Goal: Task Accomplishment & Management: Manage account settings

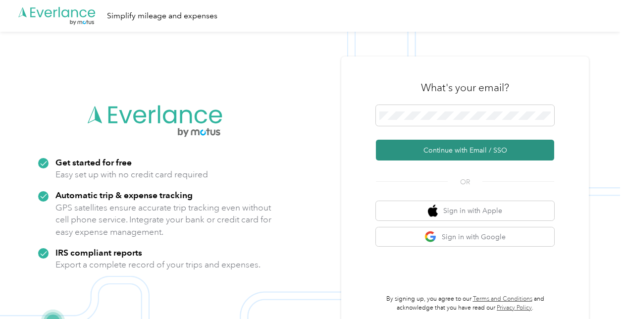
click at [469, 153] on button "Continue with Email / SSO" at bounding box center [465, 150] width 178 height 21
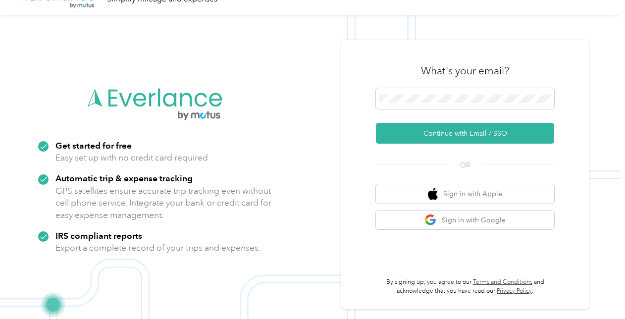
scroll to position [32, 0]
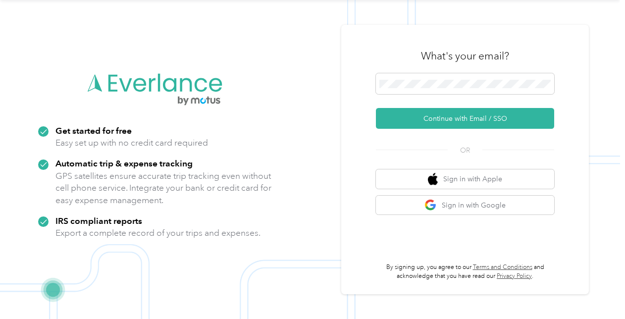
click at [257, 137] on div "Get started for free Easy set up with no credit card required" at bounding box center [155, 137] width 234 height 24
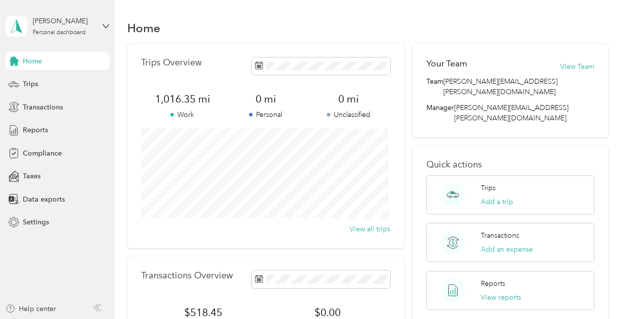
drag, startPoint x: 564, startPoint y: 127, endPoint x: 561, endPoint y: 115, distance: 12.2
click at [564, 146] on div "Quick actions Trips Add a trip Transactions Add an expense Reports View reports" at bounding box center [509, 235] width 195 height 178
click at [25, 220] on span "Settings" at bounding box center [36, 222] width 26 height 10
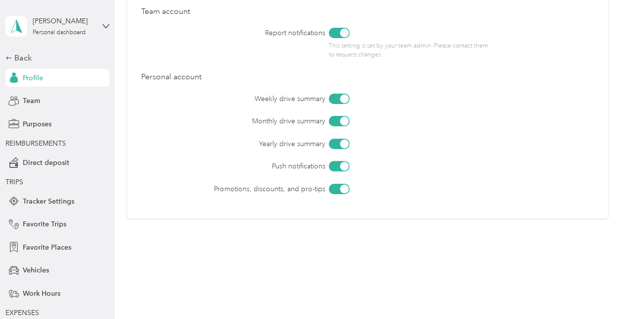
scroll to position [479, 0]
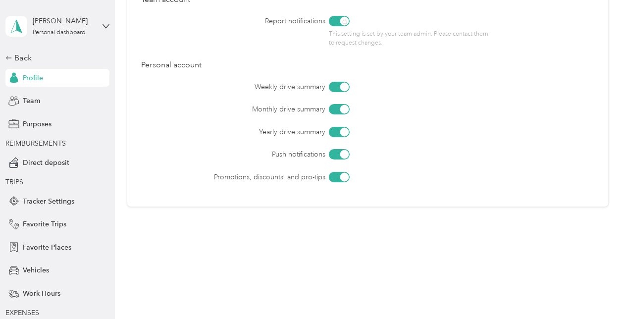
click at [341, 87] on div at bounding box center [344, 86] width 9 height 9
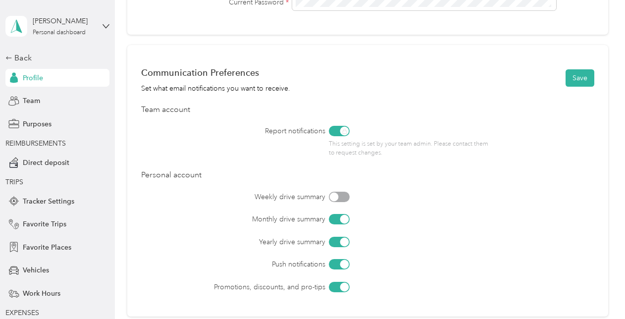
scroll to position [380, 0]
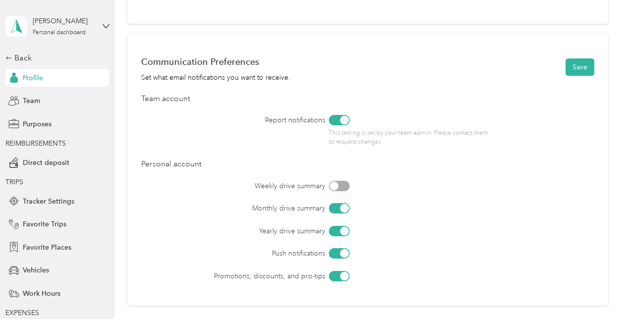
drag, startPoint x: 334, startPoint y: 187, endPoint x: 344, endPoint y: 187, distance: 9.9
click at [335, 187] on div at bounding box center [334, 185] width 9 height 9
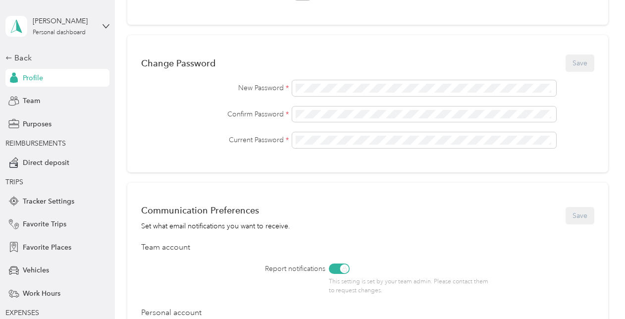
drag, startPoint x: 454, startPoint y: 217, endPoint x: 449, endPoint y: 213, distance: 5.6
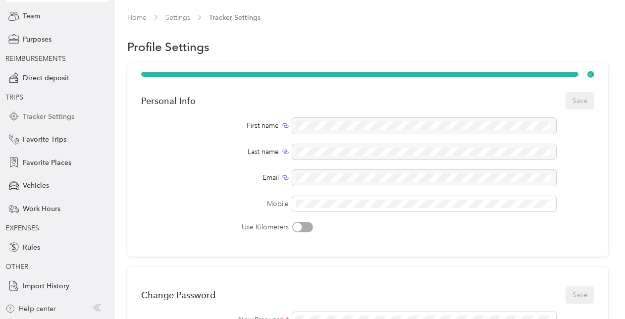
scroll to position [0, 0]
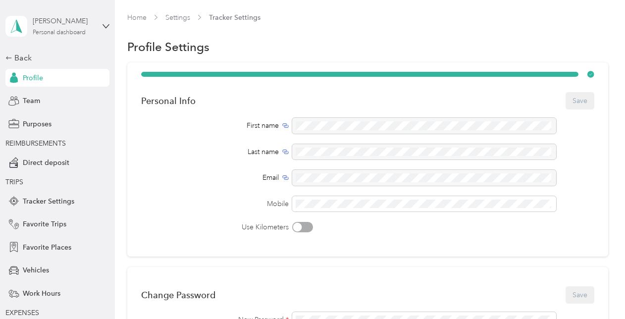
click at [80, 31] on div "Personal dashboard" at bounding box center [59, 33] width 53 height 6
click at [28, 99] on span "Team" at bounding box center [31, 101] width 17 height 10
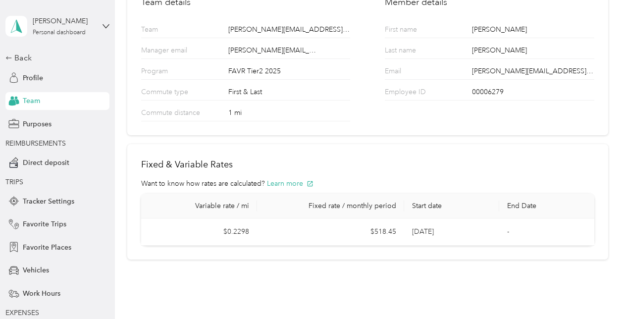
scroll to position [99, 0]
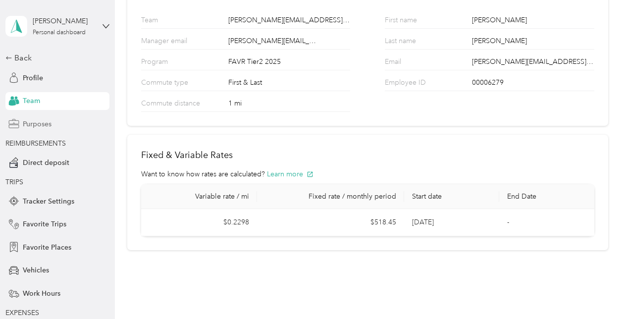
click at [40, 127] on span "Purposes" at bounding box center [37, 124] width 29 height 10
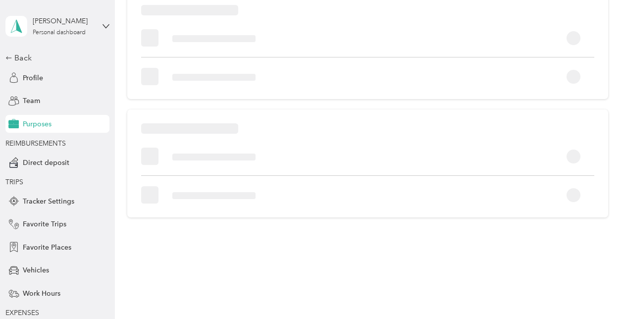
scroll to position [79, 0]
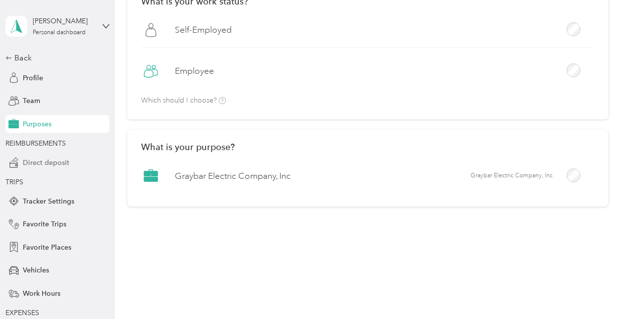
click at [41, 163] on span "Direct deposit" at bounding box center [46, 162] width 47 height 10
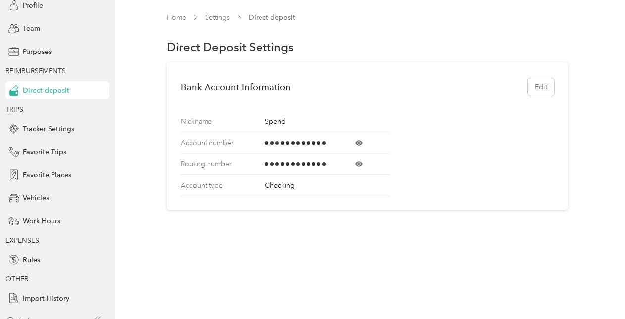
scroll to position [85, 0]
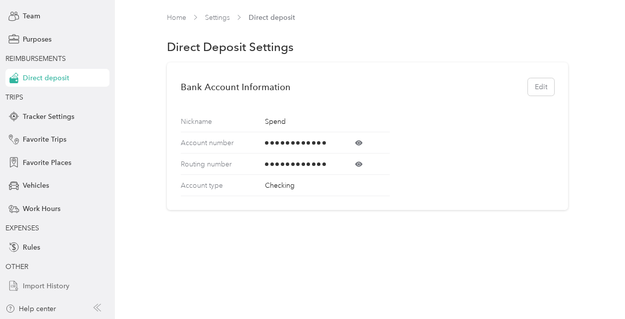
click at [52, 287] on span "Import History" at bounding box center [46, 286] width 47 height 10
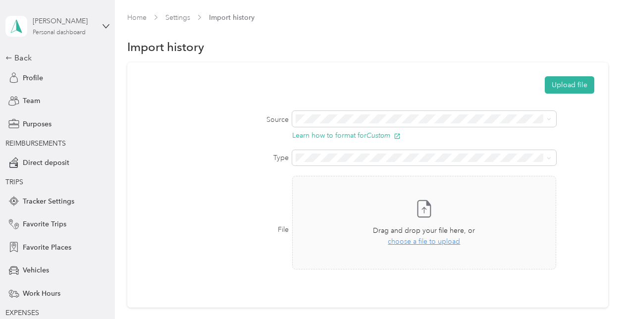
click at [69, 32] on div "Personal dashboard" at bounding box center [59, 33] width 53 height 6
click at [107, 21] on aside "Debbie Eckley Personal dashboard Back Profile Team Purposes REIMBURSEMENTS Dire…" at bounding box center [57, 159] width 115 height 319
click at [105, 27] on icon at bounding box center [105, 26] width 7 height 7
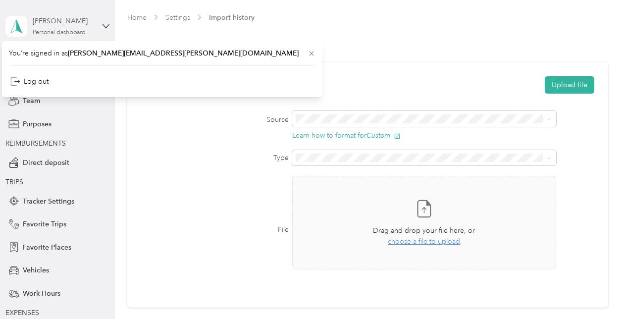
click at [65, 31] on div "Personal dashboard" at bounding box center [59, 33] width 53 height 6
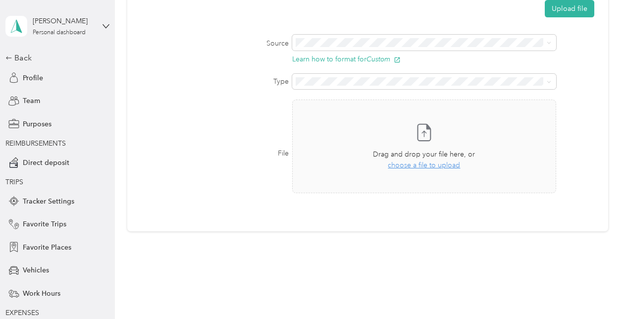
scroll to position [91, 0]
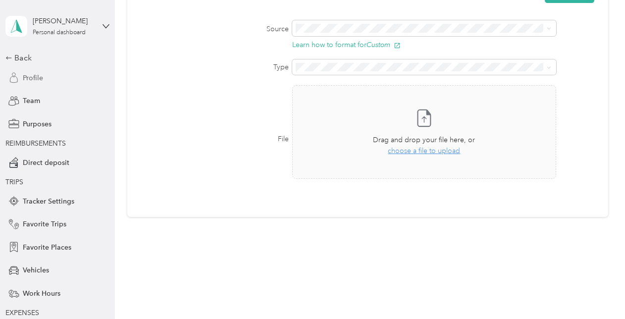
click at [32, 76] on span "Profile" at bounding box center [33, 78] width 20 height 10
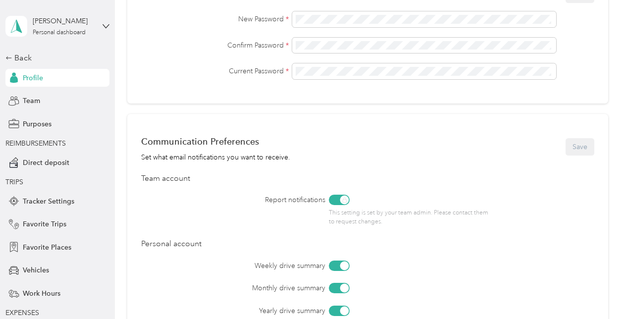
scroll to position [281, 0]
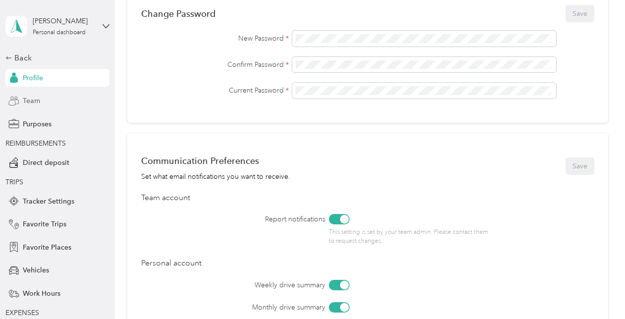
click at [23, 100] on span "Team" at bounding box center [31, 101] width 17 height 10
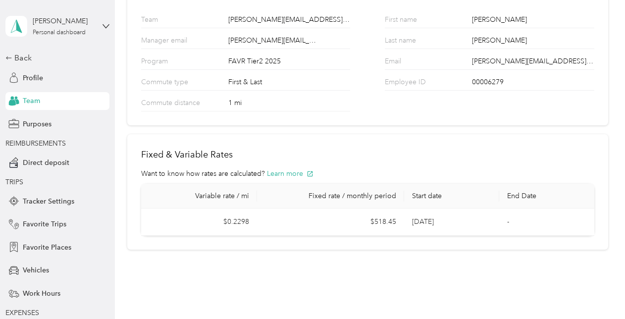
scroll to position [99, 0]
click at [49, 122] on div "Purposes" at bounding box center [57, 124] width 104 height 18
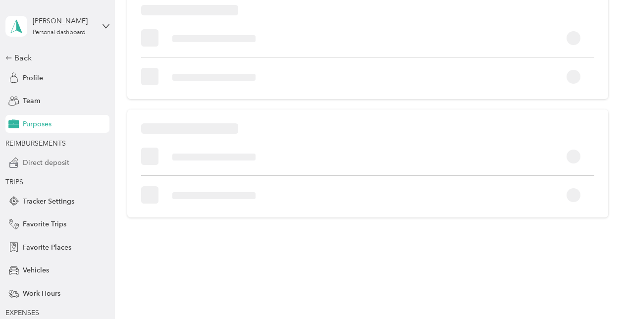
scroll to position [79, 0]
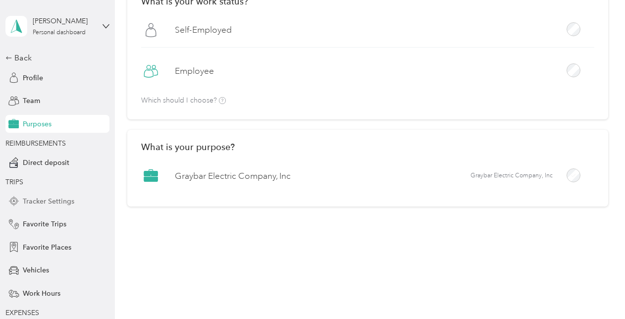
click at [51, 200] on span "Tracker Settings" at bounding box center [48, 201] width 51 height 10
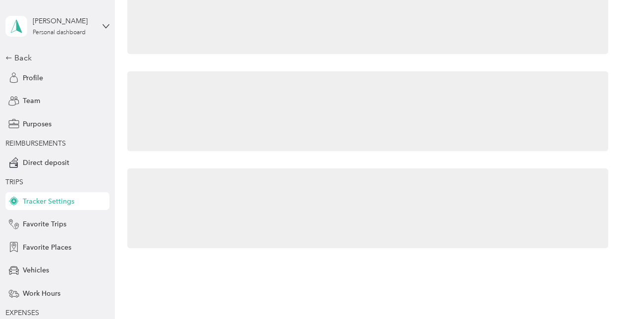
scroll to position [12, 0]
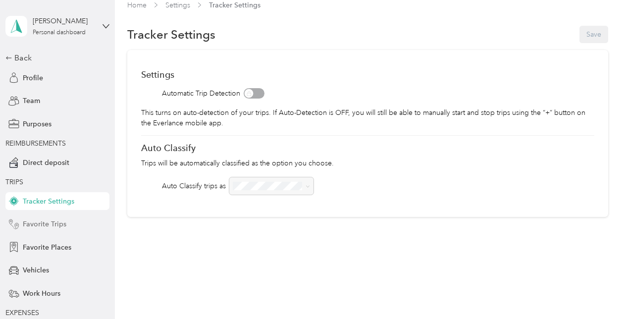
click at [48, 223] on span "Favorite Trips" at bounding box center [45, 224] width 44 height 10
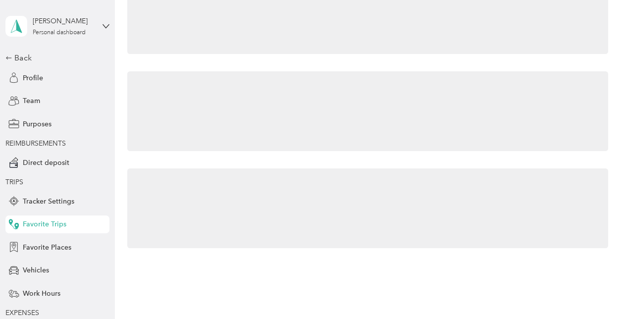
scroll to position [23, 0]
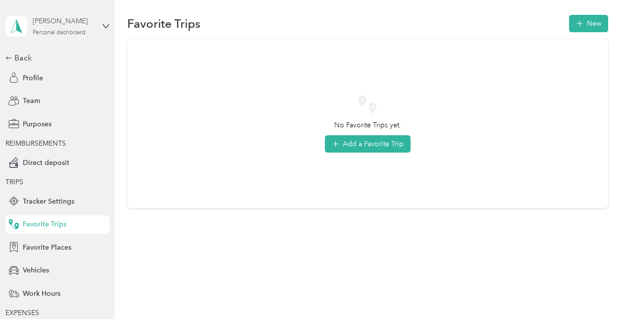
click at [55, 33] on div "Personal dashboard" at bounding box center [59, 33] width 53 height 6
click at [597, 20] on button "New" at bounding box center [588, 23] width 39 height 17
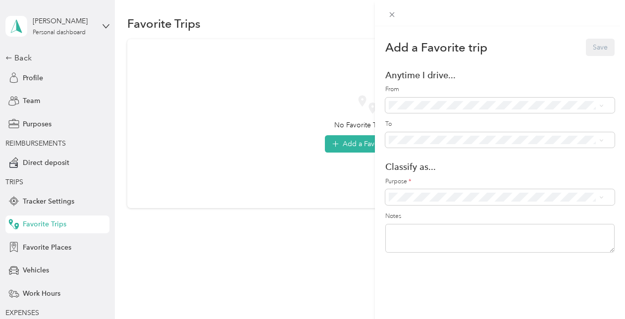
click at [23, 75] on div "Add a Favorite trip Save Anytime I drive... From To Classify as... Purpose * No…" at bounding box center [312, 159] width 625 height 319
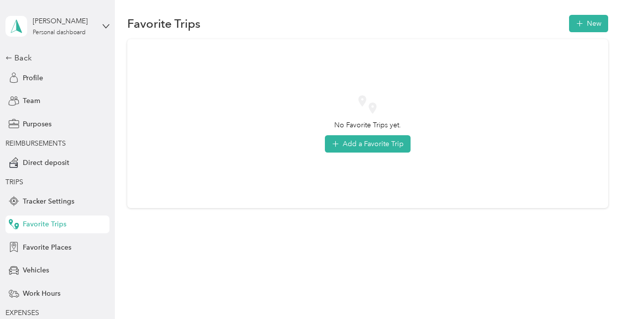
click at [23, 75] on span "Profile" at bounding box center [33, 78] width 20 height 10
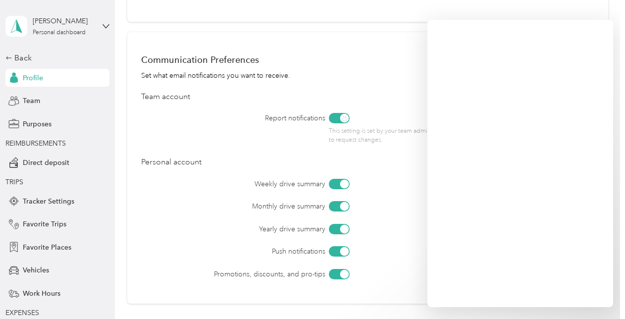
scroll to position [380, 0]
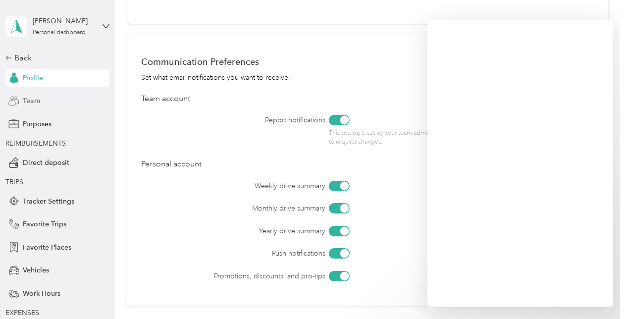
click at [30, 101] on span "Team" at bounding box center [31, 101] width 17 height 10
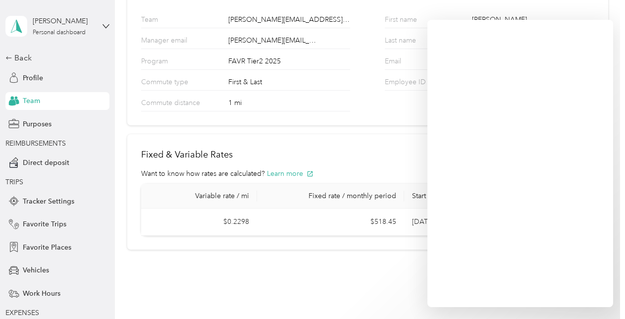
scroll to position [99, 0]
click at [259, 105] on div "1 mi" at bounding box center [289, 104] width 122 height 13
click at [251, 105] on div "1 mi" at bounding box center [289, 104] width 122 height 13
click at [251, 103] on div "1 mi" at bounding box center [289, 104] width 122 height 13
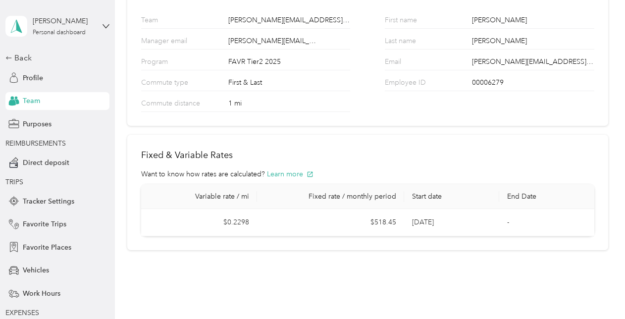
click at [216, 104] on p "Commute distance" at bounding box center [179, 104] width 76 height 13
click at [225, 104] on div "Commute distance 1 mi" at bounding box center [245, 101] width 209 height 21
click at [232, 103] on div "1 mi" at bounding box center [289, 104] width 122 height 13
click at [199, 105] on p "Commute distance" at bounding box center [179, 104] width 76 height 13
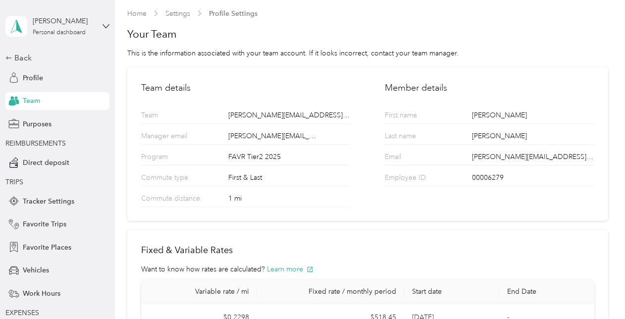
scroll to position [0, 0]
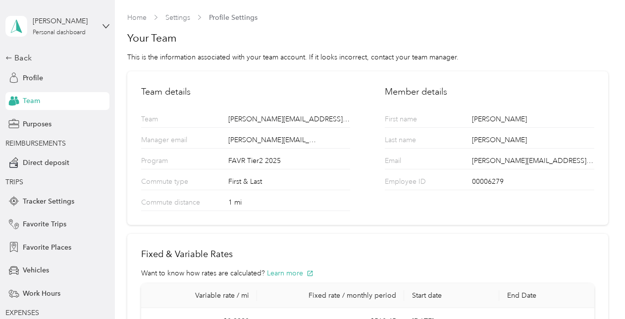
click at [38, 97] on div "Team" at bounding box center [57, 101] width 104 height 18
click at [254, 201] on div "1 mi" at bounding box center [289, 203] width 122 height 13
drag, startPoint x: 267, startPoint y: 201, endPoint x: 252, endPoint y: 203, distance: 14.9
click at [267, 201] on div "1 mi" at bounding box center [289, 203] width 122 height 13
click at [232, 205] on div "1 mi" at bounding box center [289, 203] width 122 height 13
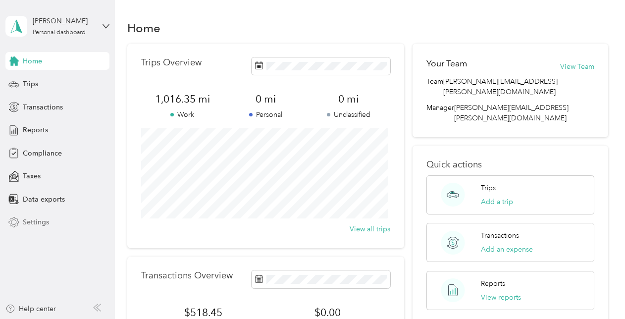
click at [30, 222] on span "Settings" at bounding box center [36, 222] width 26 height 10
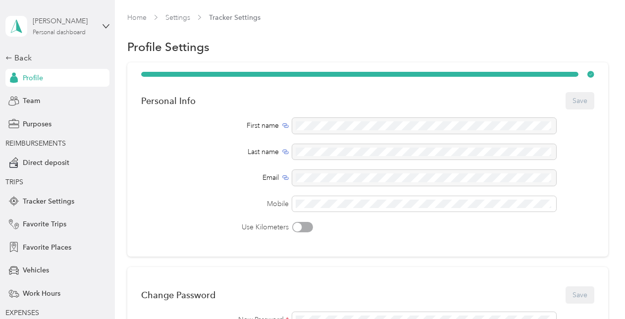
click at [64, 33] on div "Personal dashboard" at bounding box center [59, 33] width 53 height 6
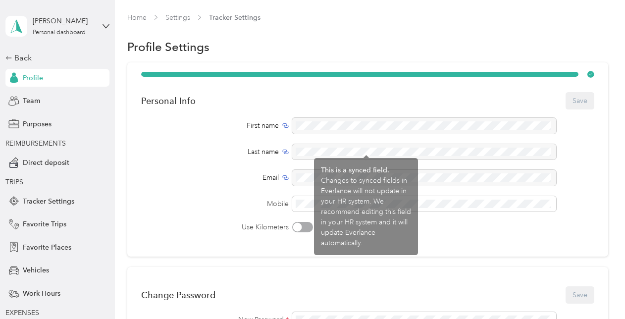
click at [153, 164] on div "First name Last name Email Mobile Use Kilometers" at bounding box center [367, 175] width 453 height 114
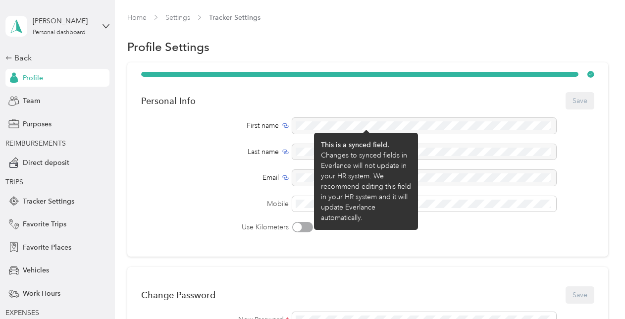
drag, startPoint x: 401, startPoint y: 263, endPoint x: 144, endPoint y: 133, distance: 288.3
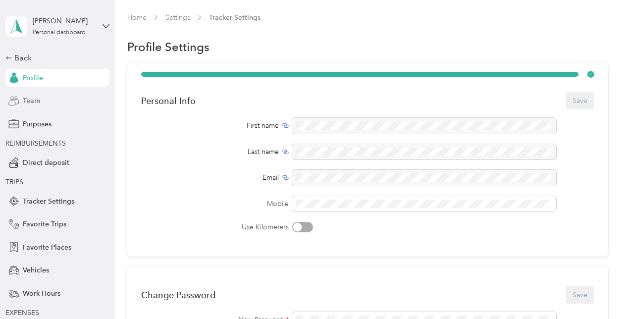
click at [32, 100] on span "Team" at bounding box center [31, 101] width 17 height 10
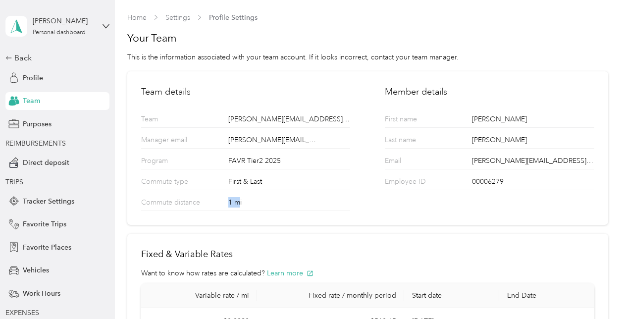
drag, startPoint x: 239, startPoint y: 201, endPoint x: 214, endPoint y: 202, distance: 24.8
click at [214, 202] on div "Commute distance 1 mi" at bounding box center [245, 200] width 209 height 21
drag, startPoint x: 214, startPoint y: 202, endPoint x: 275, endPoint y: 195, distance: 61.4
click at [275, 195] on div "Commute distance 1 mi" at bounding box center [245, 200] width 209 height 21
click at [247, 200] on div "1 mi" at bounding box center [289, 203] width 122 height 13
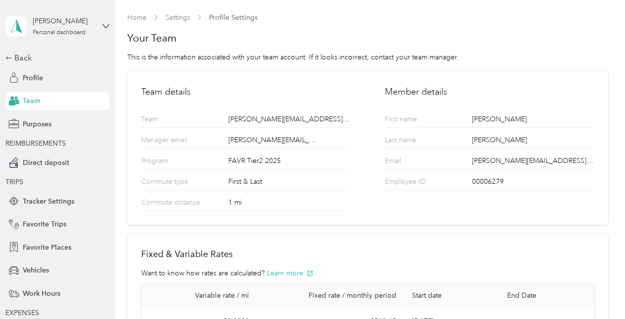
click at [246, 200] on div "1 mi" at bounding box center [289, 203] width 122 height 13
click at [256, 203] on div "1 mi" at bounding box center [289, 203] width 122 height 13
click at [256, 204] on div "1 mi" at bounding box center [289, 203] width 122 height 13
click at [253, 210] on div "1 mi" at bounding box center [289, 203] width 122 height 13
click at [249, 208] on div "1 mi" at bounding box center [289, 203] width 122 height 13
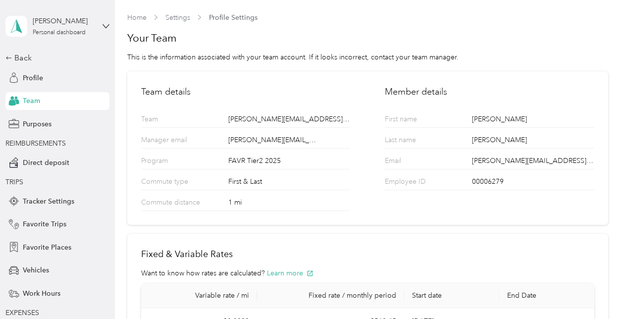
click at [241, 202] on div "1 mi" at bounding box center [289, 203] width 122 height 13
click at [266, 182] on div "First & Last" at bounding box center [289, 182] width 122 height 13
click at [267, 181] on div "First & Last" at bounding box center [289, 182] width 122 height 13
click at [201, 182] on p "Commute type" at bounding box center [179, 182] width 76 height 13
click at [264, 185] on div "First & Last" at bounding box center [289, 182] width 122 height 13
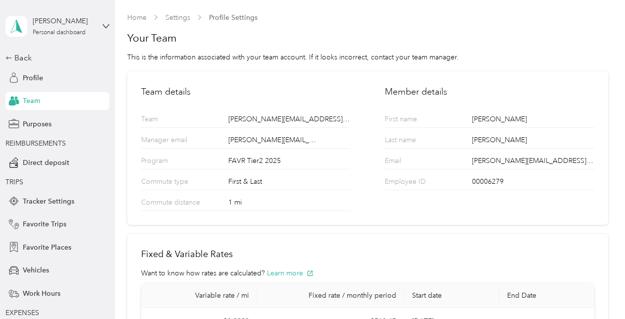
click at [264, 177] on div "First & Last" at bounding box center [289, 182] width 122 height 13
drag, startPoint x: 266, startPoint y: 178, endPoint x: 302, endPoint y: 178, distance: 35.2
click at [268, 178] on div "First & Last" at bounding box center [289, 182] width 122 height 13
click at [316, 178] on div "First & Last" at bounding box center [289, 182] width 122 height 13
click at [30, 102] on span "Team" at bounding box center [31, 101] width 17 height 10
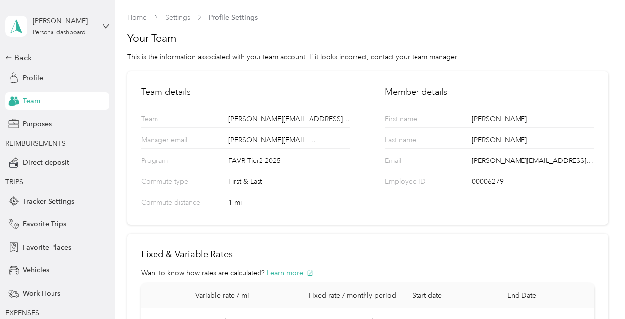
click at [270, 123] on div "[PERSON_NAME][EMAIL_ADDRESS][PERSON_NAME][DOMAIN_NAME]" at bounding box center [289, 120] width 122 height 13
click at [466, 166] on div "Email debbie.eckley@graybar.com" at bounding box center [489, 159] width 209 height 21
click at [467, 157] on div "Email debbie.eckley@graybar.com" at bounding box center [489, 159] width 209 height 21
click at [477, 138] on div "[PERSON_NAME]" at bounding box center [533, 141] width 122 height 13
click at [39, 73] on span "Profile" at bounding box center [33, 78] width 20 height 10
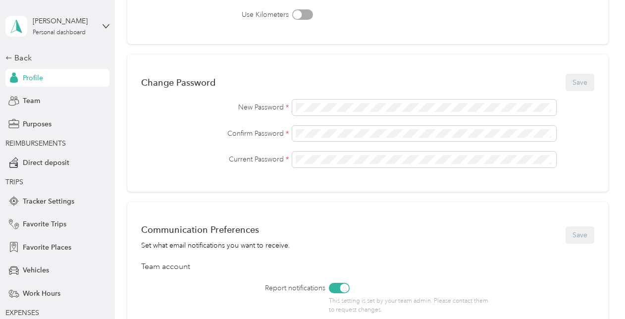
scroll to position [248, 0]
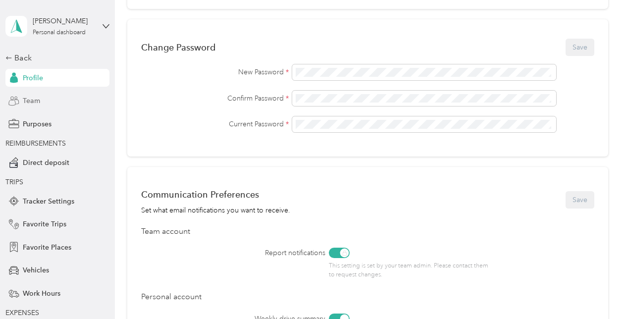
click at [32, 96] on span "Team" at bounding box center [31, 101] width 17 height 10
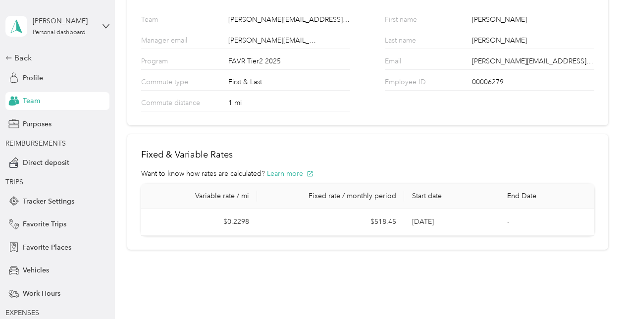
scroll to position [99, 0]
click at [248, 103] on div "1 mi" at bounding box center [289, 104] width 122 height 13
click at [260, 104] on div "1 mi" at bounding box center [289, 104] width 122 height 13
click at [214, 104] on p "Commute distance" at bounding box center [179, 104] width 76 height 13
drag, startPoint x: 394, startPoint y: 100, endPoint x: 277, endPoint y: 110, distance: 117.4
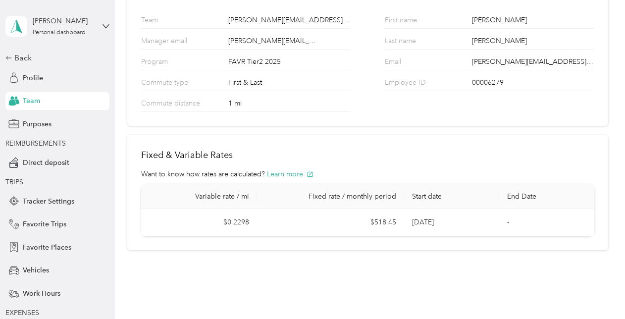
click at [391, 100] on div "Member details First name Debbie Last name Eckley Email debbie.eckley@graybar.c…" at bounding box center [489, 49] width 209 height 126
click at [272, 103] on div "1 mi" at bounding box center [289, 104] width 122 height 13
click at [271, 103] on div "1 mi" at bounding box center [289, 104] width 122 height 13
click at [289, 102] on div "1 mi" at bounding box center [289, 104] width 122 height 13
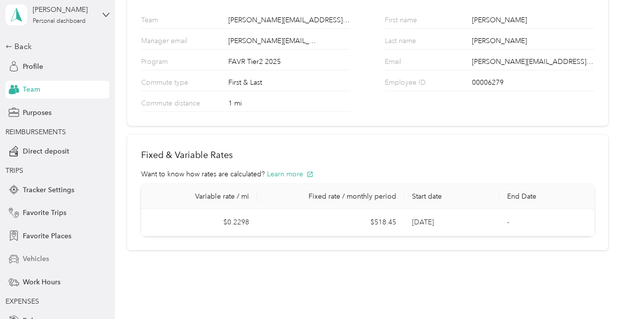
scroll to position [0, 0]
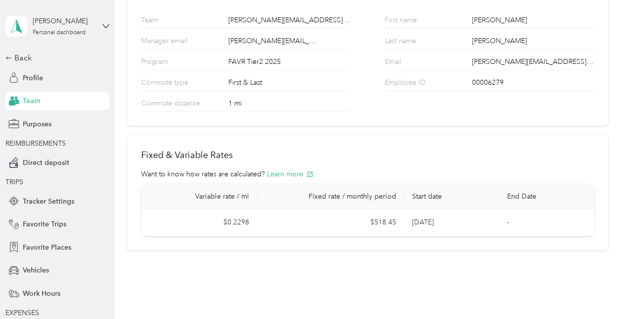
click at [0, 59] on aside "Debbie Eckley Personal dashboard Back Profile Team Purposes REIMBURSEMENTS Dire…" at bounding box center [57, 159] width 115 height 319
click at [38, 101] on div "Team" at bounding box center [57, 101] width 104 height 18
click at [250, 102] on div "1 mi" at bounding box center [289, 104] width 122 height 13
click at [249, 102] on div "1 mi" at bounding box center [289, 104] width 122 height 13
click at [289, 106] on div "1 mi" at bounding box center [289, 104] width 122 height 13
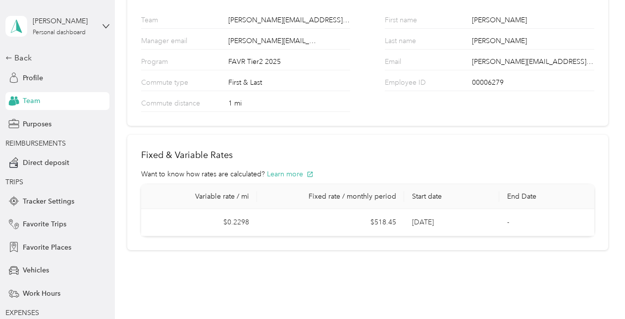
click at [255, 108] on div "1 mi" at bounding box center [289, 104] width 122 height 13
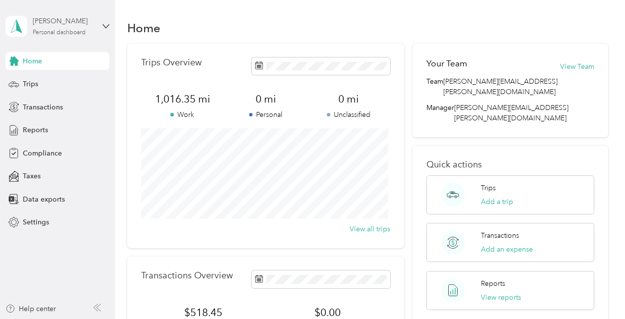
click at [82, 30] on div "Personal dashboard" at bounding box center [59, 33] width 53 height 6
click at [143, 230] on div "View all trips" at bounding box center [265, 229] width 249 height 10
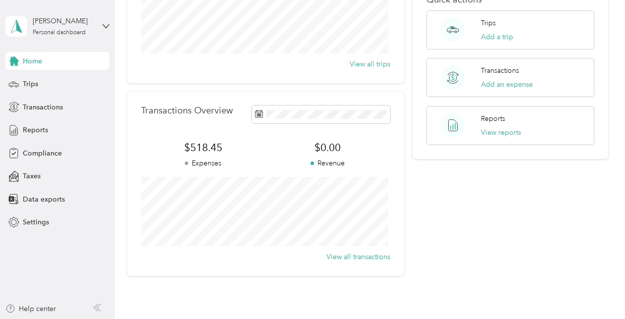
scroll to position [224, 0]
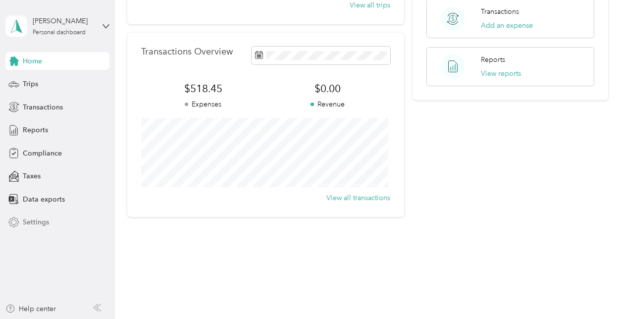
click at [27, 224] on span "Settings" at bounding box center [36, 222] width 26 height 10
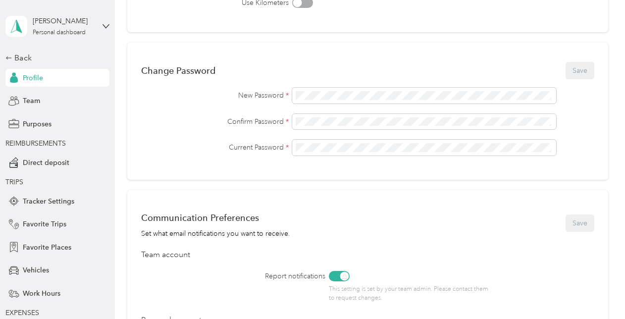
scroll to position [76, 0]
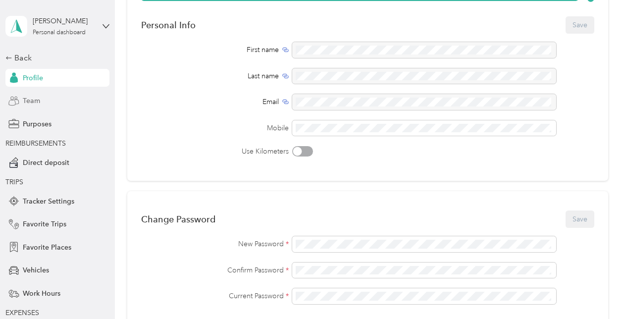
click at [24, 102] on span "Team" at bounding box center [31, 101] width 17 height 10
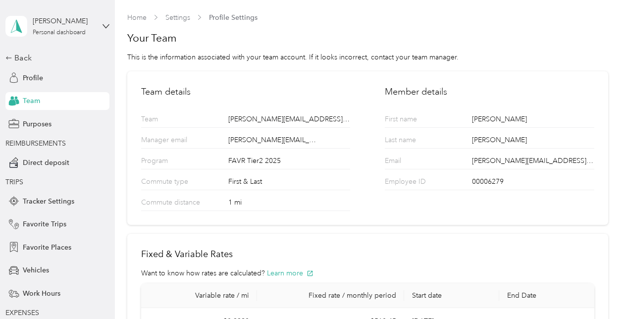
click at [424, 90] on h2 "Member details" at bounding box center [489, 91] width 209 height 13
click at [401, 184] on p "Employee ID" at bounding box center [423, 182] width 76 height 13
drag, startPoint x: 248, startPoint y: 205, endPoint x: 187, endPoint y: 199, distance: 61.2
click at [249, 205] on div "1 mi" at bounding box center [289, 203] width 122 height 13
click at [186, 199] on p "Commute distance" at bounding box center [179, 203] width 76 height 13
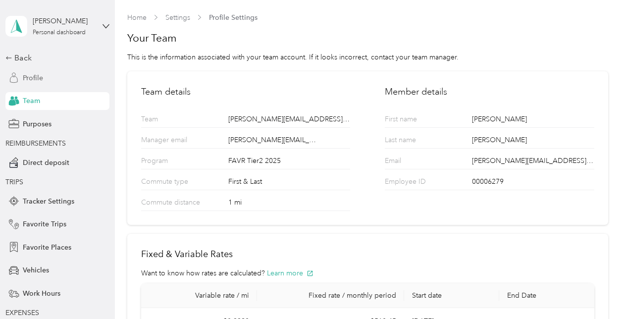
click at [33, 74] on span "Profile" at bounding box center [33, 78] width 20 height 10
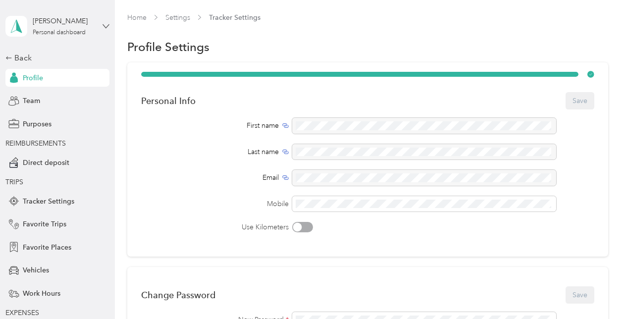
click at [102, 25] on icon at bounding box center [105, 26] width 7 height 7
click at [119, 52] on span "You’re signed in as [PERSON_NAME][EMAIL_ADDRESS][PERSON_NAME][DOMAIN_NAME]" at bounding box center [162, 48] width 306 height 10
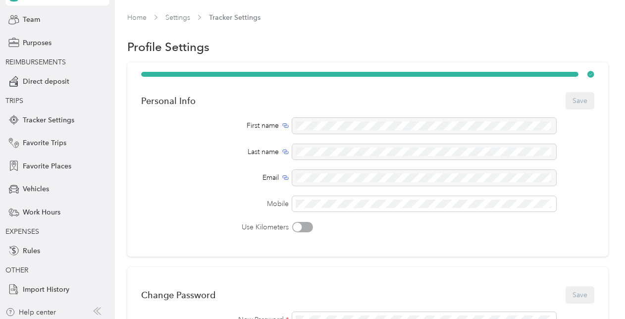
scroll to position [85, 0]
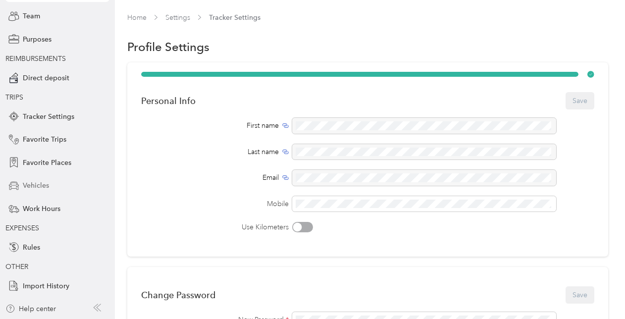
click at [30, 186] on span "Vehicles" at bounding box center [36, 185] width 26 height 10
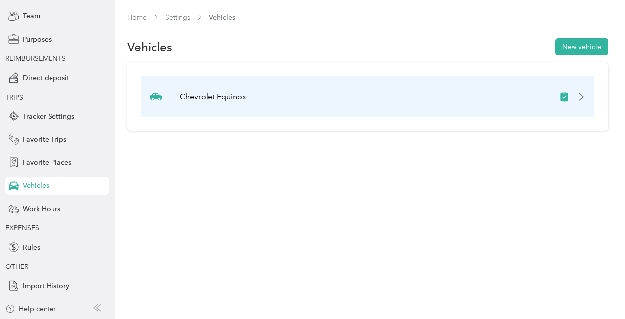
click at [585, 93] on icon at bounding box center [581, 97] width 8 height 8
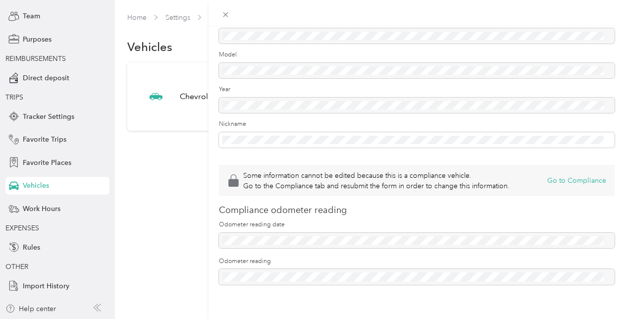
scroll to position [99, 0]
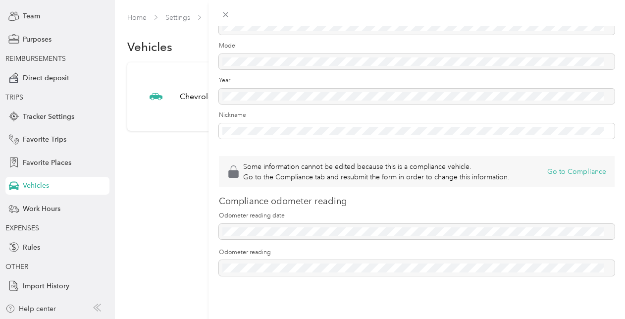
click at [37, 208] on div "Some information cannot be edited because this is a compliance vehicle. Go to t…" at bounding box center [312, 159] width 625 height 319
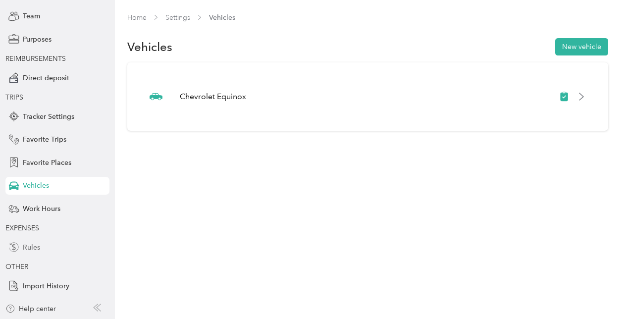
click at [34, 244] on span "Rules" at bounding box center [31, 247] width 17 height 10
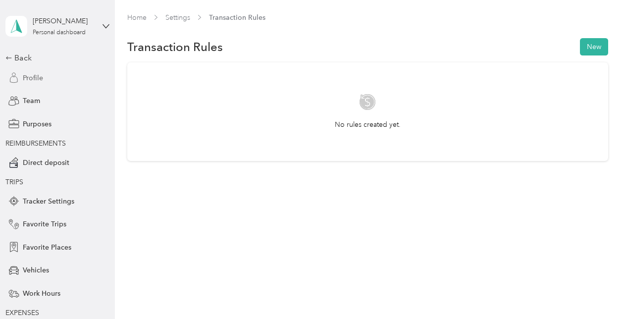
click at [29, 76] on span "Profile" at bounding box center [33, 78] width 20 height 10
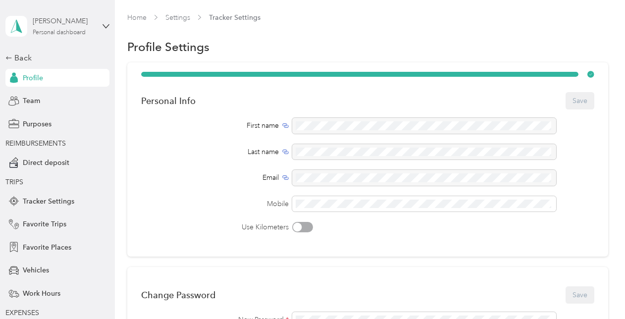
click at [87, 31] on div "[PERSON_NAME] Personal dashboard" at bounding box center [64, 26] width 62 height 20
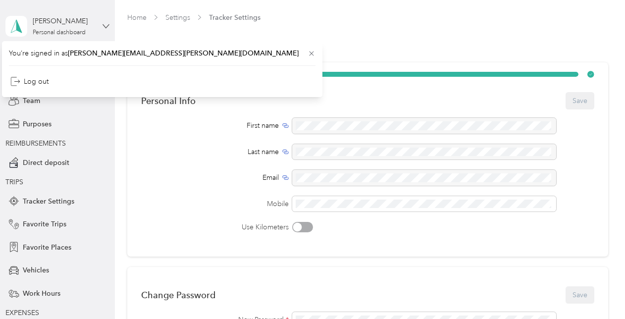
click at [102, 24] on icon at bounding box center [105, 26] width 7 height 7
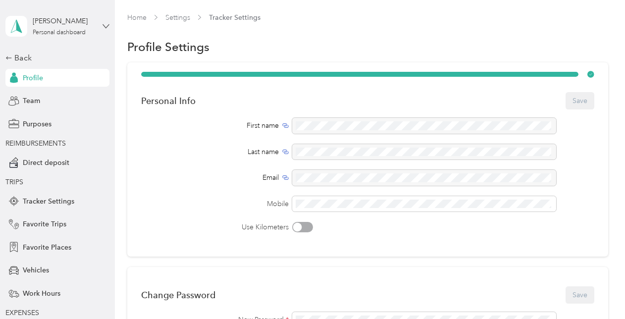
click at [104, 24] on icon at bounding box center [105, 26] width 7 height 7
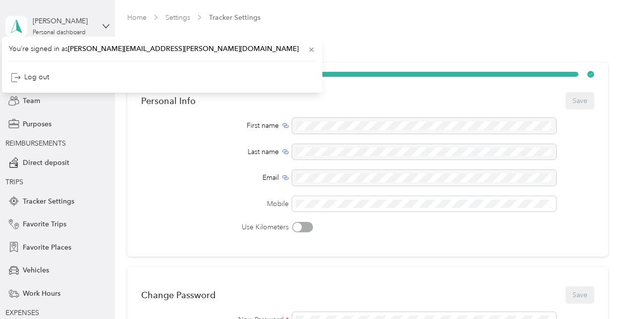
click at [99, 52] on span "[PERSON_NAME][EMAIL_ADDRESS][PERSON_NAME][DOMAIN_NAME]" at bounding box center [183, 49] width 231 height 8
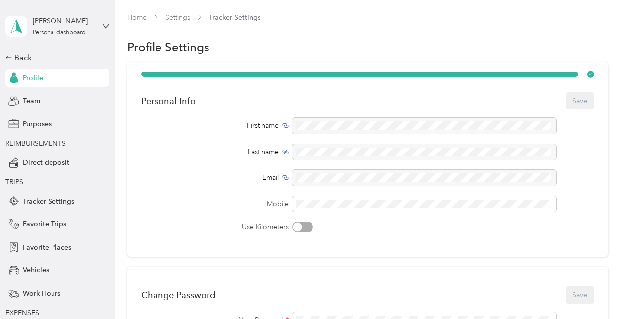
click at [214, 62] on div "Personal Info Save First name Last name Email Mobile Use Kilometers" at bounding box center [367, 159] width 481 height 194
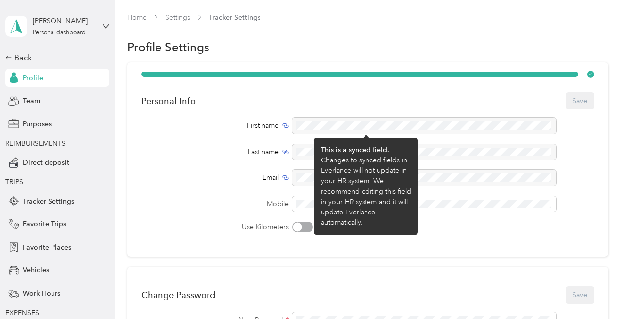
click at [374, 128] on div at bounding box center [424, 126] width 264 height 16
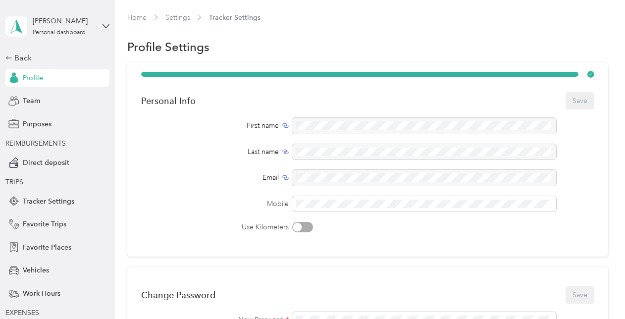
click at [202, 206] on label "Mobile" at bounding box center [215, 204] width 148 height 10
click at [32, 102] on span "Team" at bounding box center [31, 101] width 17 height 10
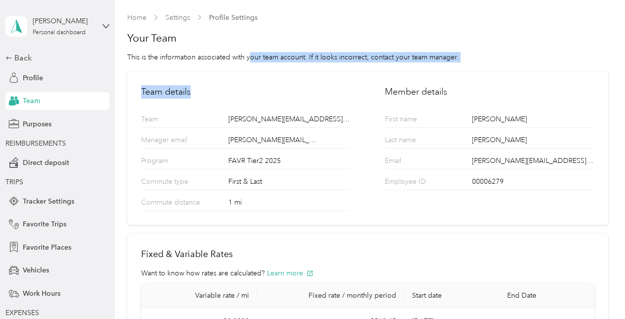
drag, startPoint x: 602, startPoint y: 42, endPoint x: 252, endPoint y: 62, distance: 351.2
click at [252, 62] on section "Home Settings Profile Settings Your Team This is the information associated wit…" at bounding box center [367, 180] width 481 height 337
